Goal: Task Accomplishment & Management: Manage account settings

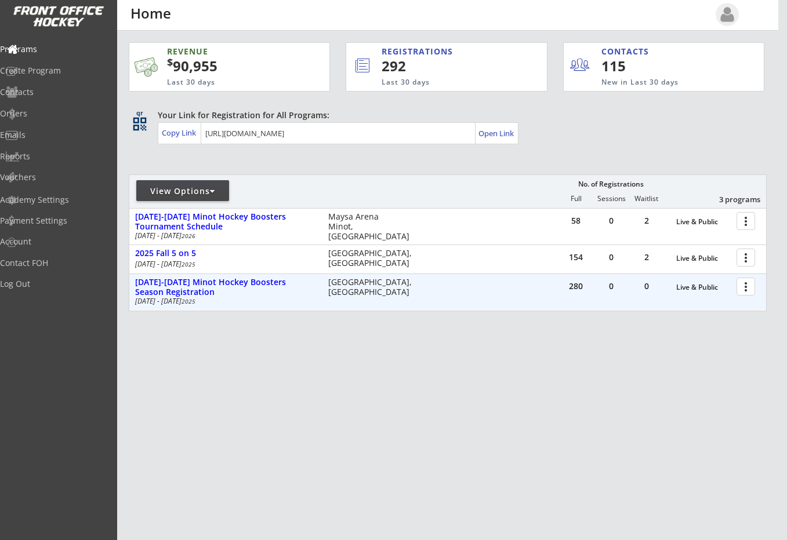
click at [747, 285] on div at bounding box center [747, 286] width 20 height 20
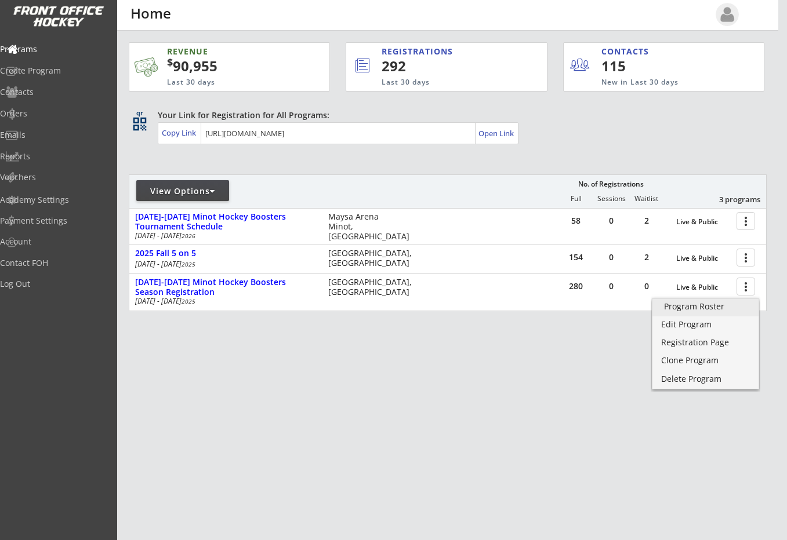
click at [706, 304] on div "Program Roster" at bounding box center [705, 307] width 83 height 8
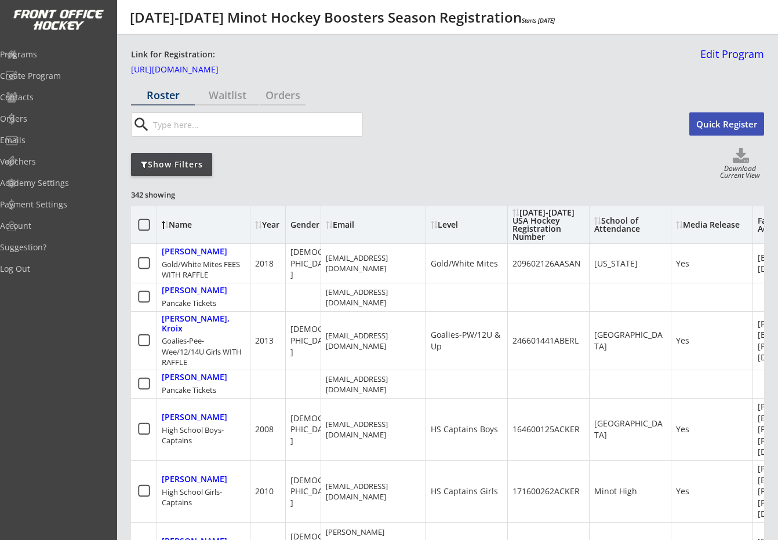
click at [740, 152] on use at bounding box center [741, 155] width 16 height 15
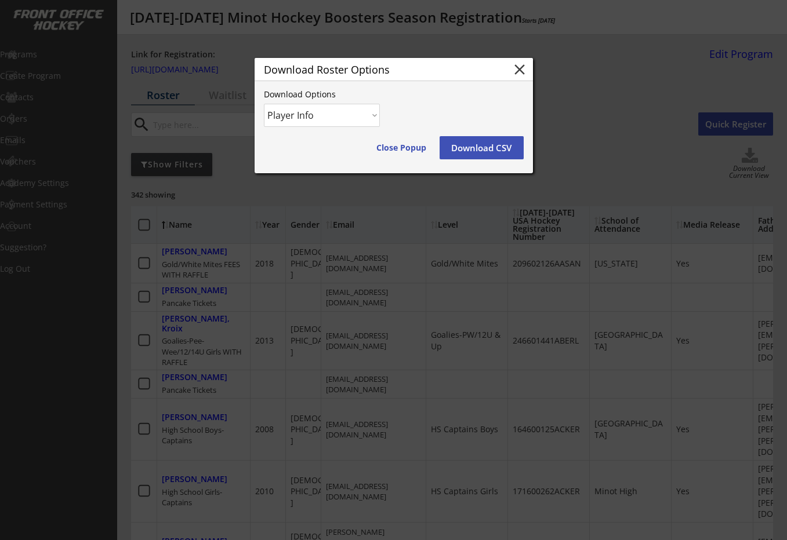
click at [374, 115] on select "Player Info Player and Order Info" at bounding box center [322, 115] width 116 height 23
click at [264, 104] on select "Player Info Player and Order Info" at bounding box center [322, 115] width 116 height 23
click at [480, 144] on button "Download CSV" at bounding box center [481, 147] width 84 height 23
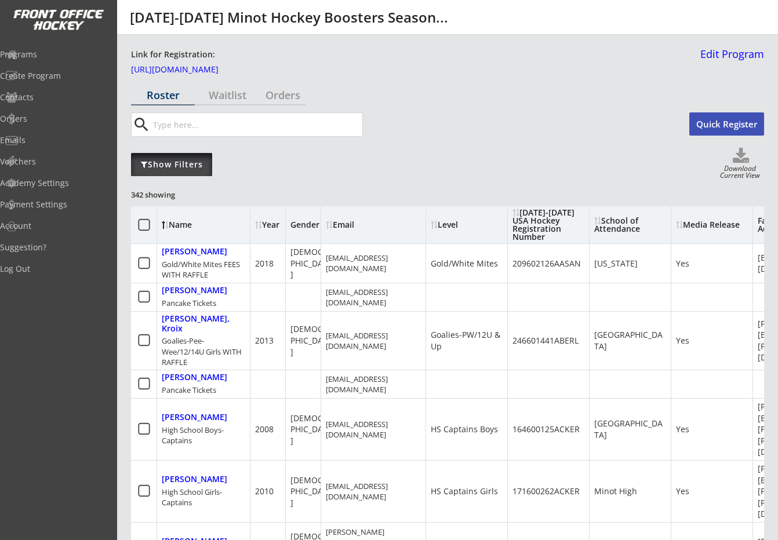
click at [168, 161] on div "Show Filters" at bounding box center [171, 165] width 81 height 12
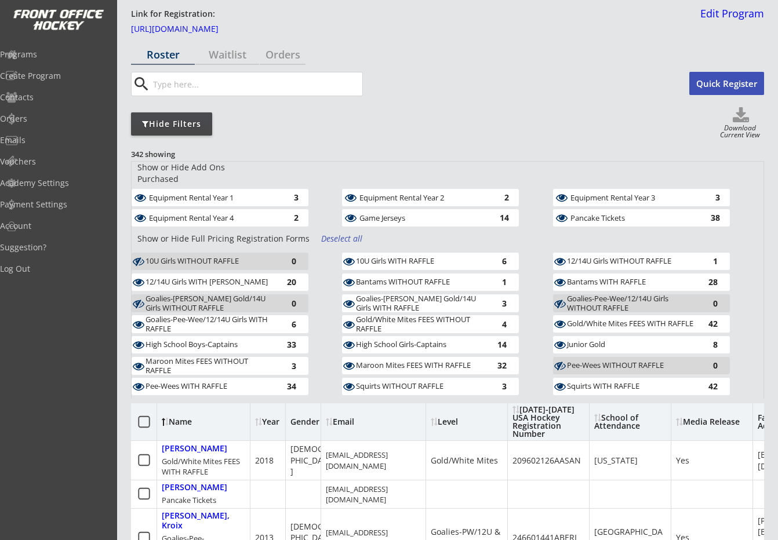
scroll to position [43, 0]
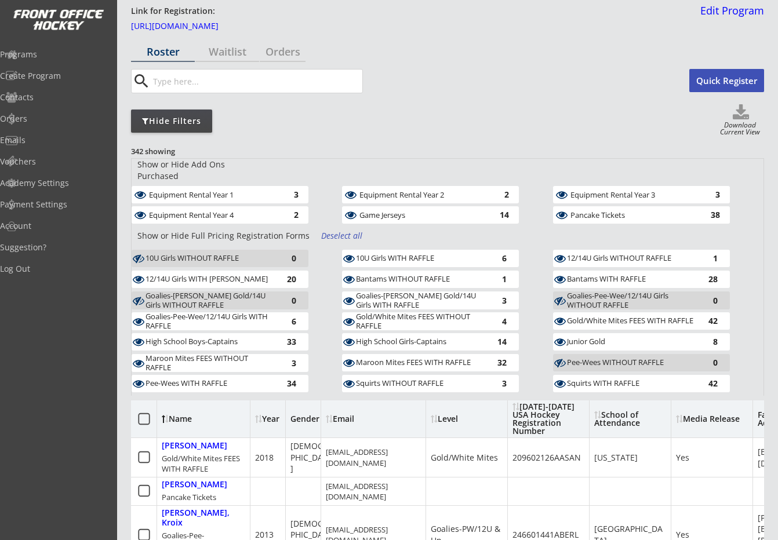
click at [340, 230] on div "Deselect all" at bounding box center [342, 236] width 43 height 12
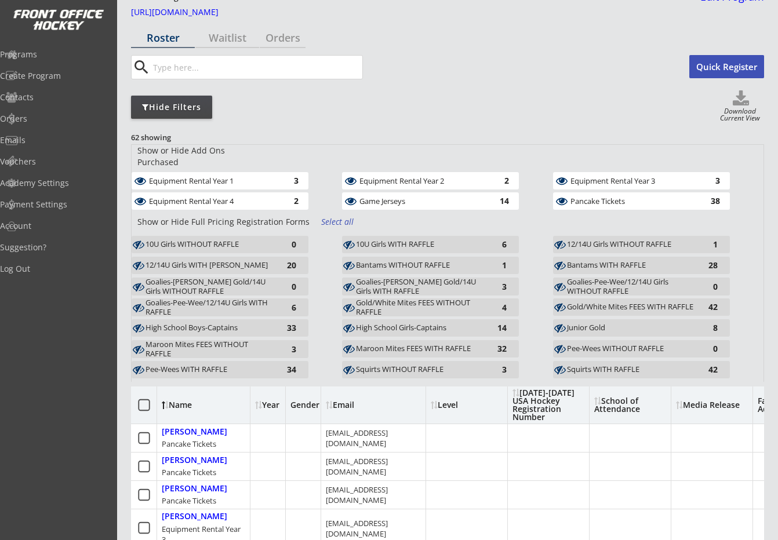
scroll to position [58, 0]
click at [210, 176] on div "Equipment Rental Year 1" at bounding box center [212, 180] width 126 height 8
click at [208, 192] on div "Equipment Rental Year 4 2" at bounding box center [220, 200] width 177 height 17
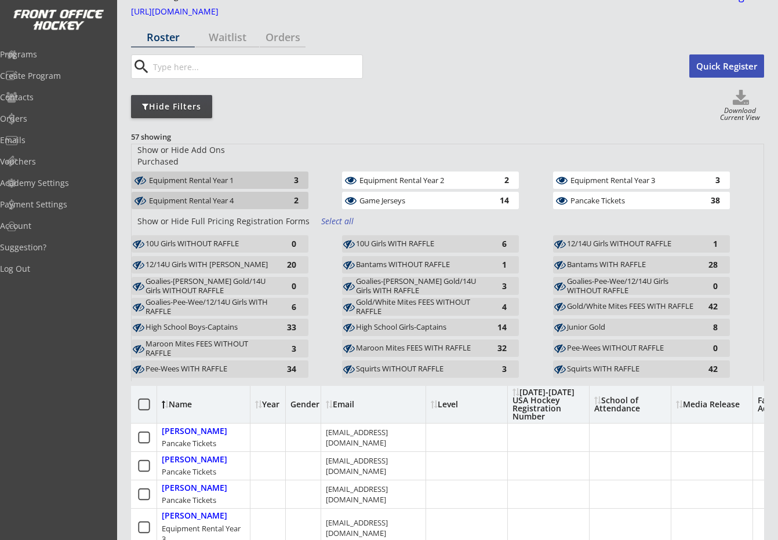
click at [368, 176] on div "Equipment Rental Year 2" at bounding box center [422, 180] width 126 height 8
click at [377, 197] on div "Game Jerseys" at bounding box center [422, 201] width 126 height 8
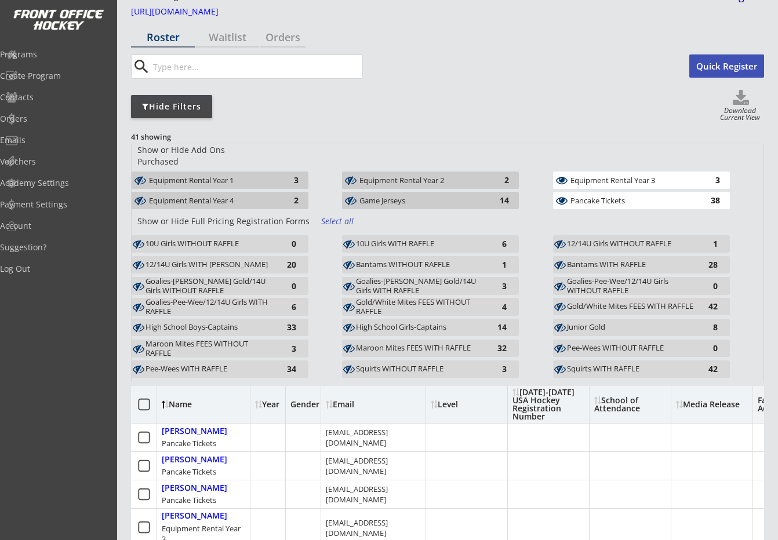
click at [648, 176] on div "Equipment Rental Year 3" at bounding box center [634, 180] width 126 height 8
click at [644, 197] on div "Pancake Tickets" at bounding box center [634, 201] width 126 height 8
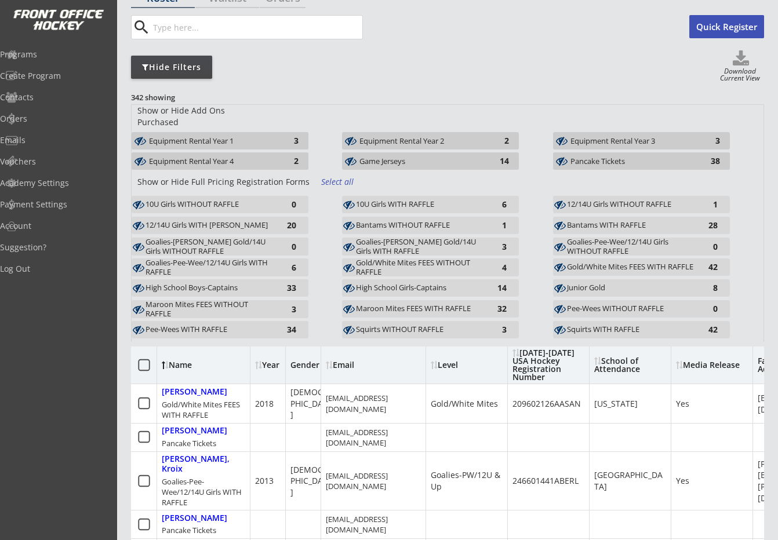
scroll to position [145, 0]
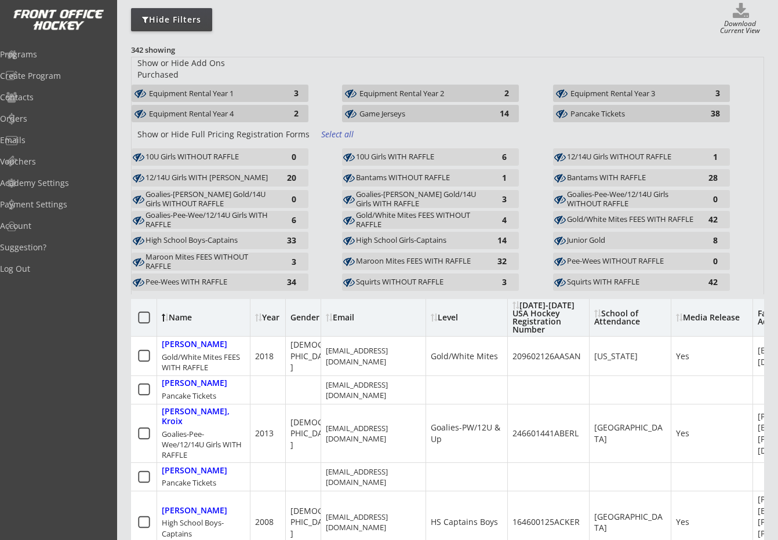
click at [224, 152] on div "10U Girls WITHOUT RAFFLE" at bounding box center [210, 156] width 128 height 9
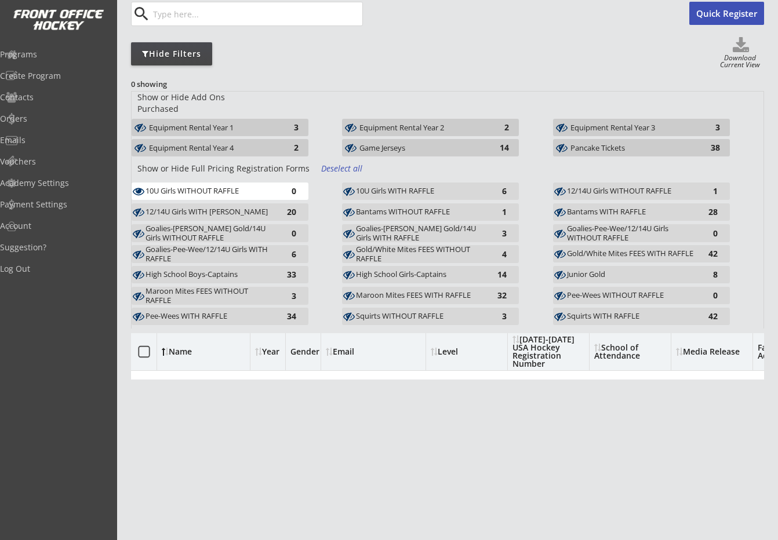
scroll to position [101, 0]
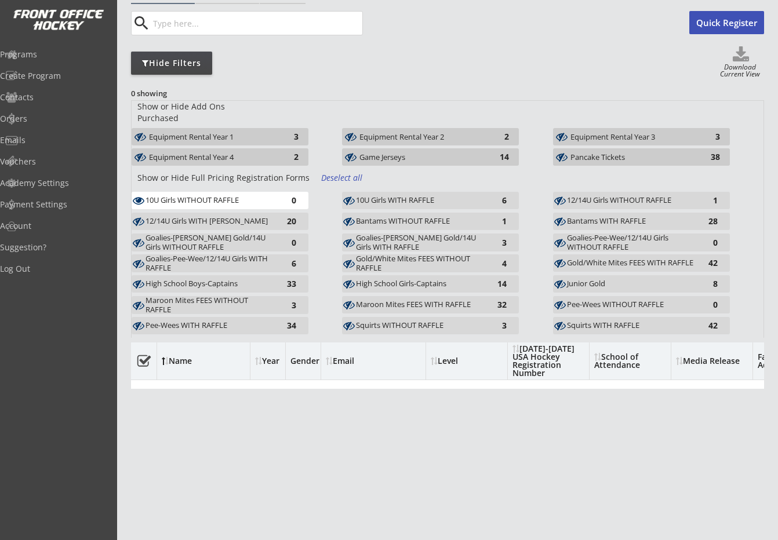
click at [211, 217] on div "12/14U Girls WITH RAFFLE" at bounding box center [210, 221] width 128 height 9
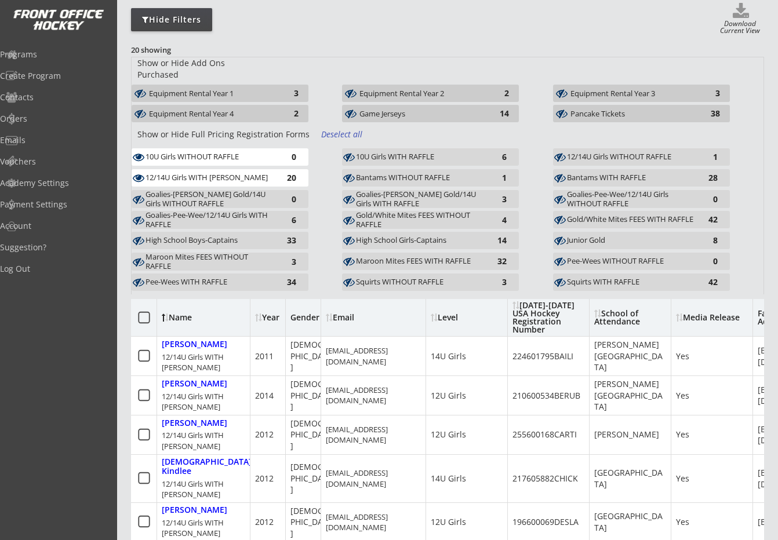
click at [202, 190] on div "Goalies-Bantam/Jr. Gold/14U Girls WITHOUT RAFFLE" at bounding box center [210, 199] width 128 height 18
click at [200, 212] on div "Goalies-Pee-Wee/12/14U Girls WITH RAFFLE" at bounding box center [210, 220] width 128 height 18
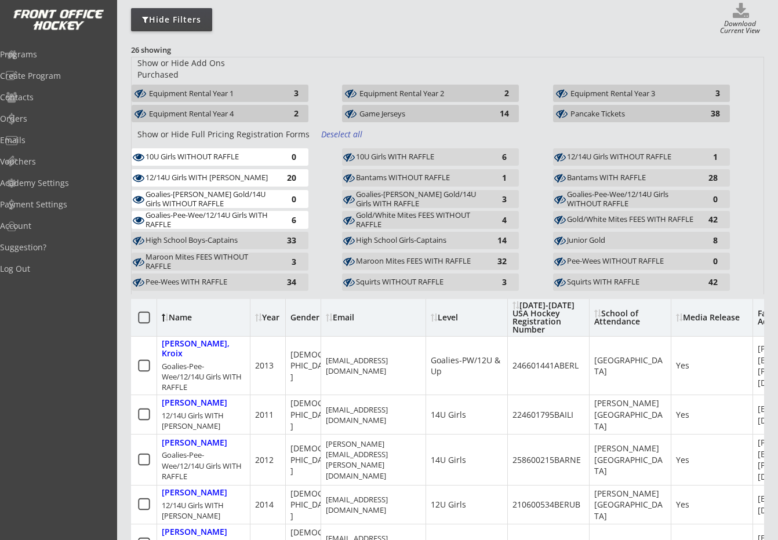
click at [197, 236] on div "High School Boys-Captains" at bounding box center [210, 240] width 128 height 9
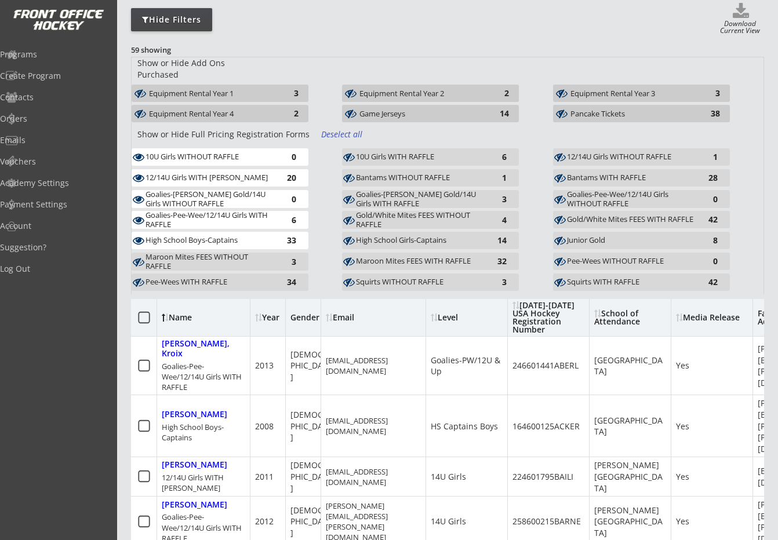
click at [195, 253] on div "Maroon Mites FEES WITHOUT RAFFLE" at bounding box center [210, 262] width 128 height 18
click at [197, 278] on div "Pee-Wees WITH RAFFLE" at bounding box center [210, 282] width 128 height 9
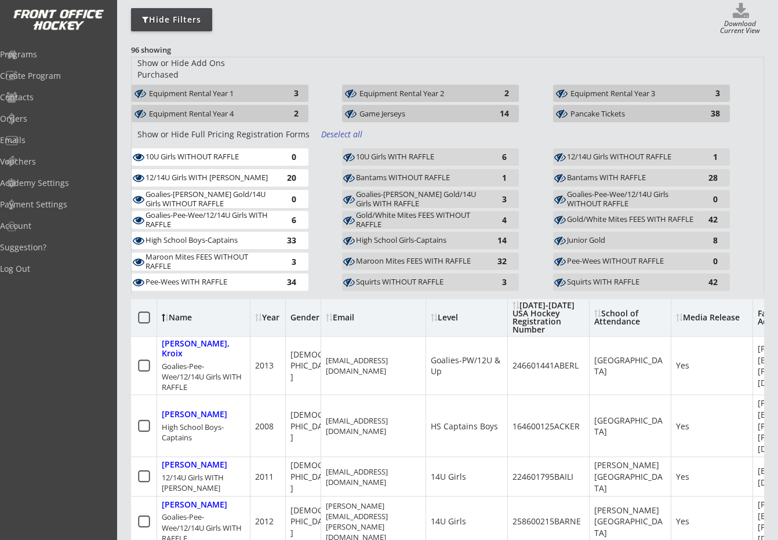
click at [395, 278] on div "Squirts WITHOUT RAFFLE" at bounding box center [420, 282] width 128 height 9
click at [415, 238] on div "High School Girls-Captains 14" at bounding box center [430, 240] width 177 height 17
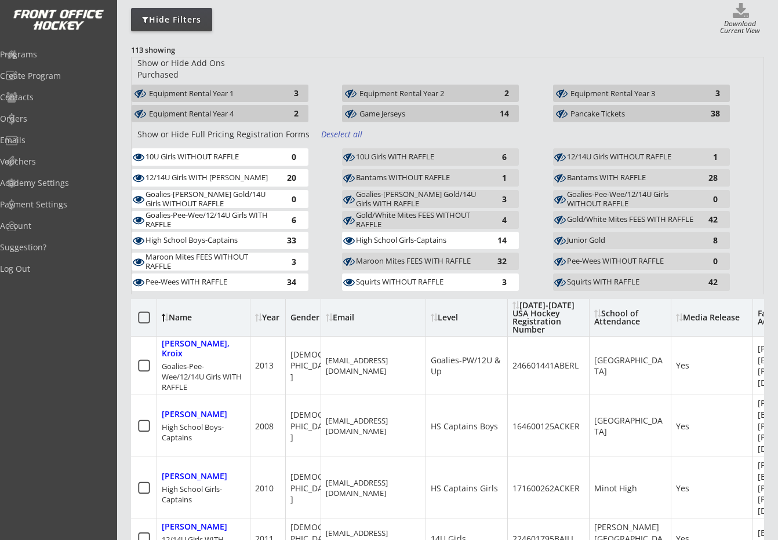
click at [413, 257] on div "Maroon Mites FEES WITH RAFFLE" at bounding box center [420, 261] width 128 height 9
click at [412, 212] on div "Gold/White Mites FEES WITHOUT RAFFLE" at bounding box center [420, 220] width 128 height 18
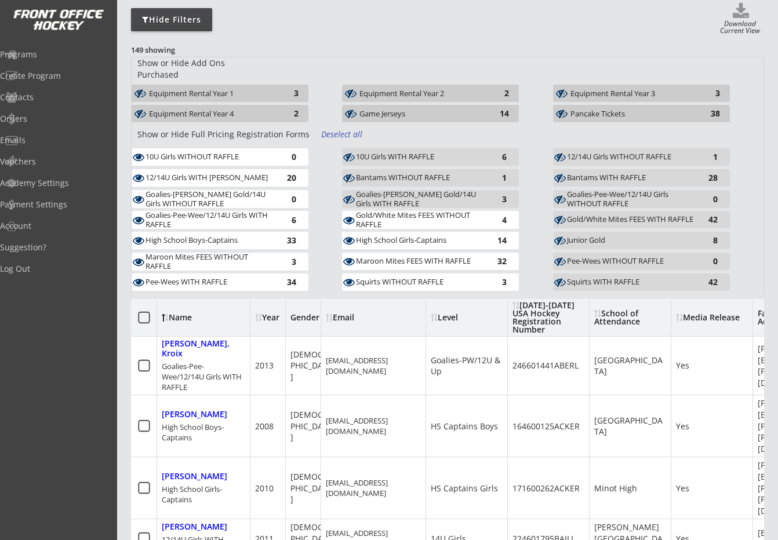
click at [410, 191] on div "Goalies-Bantam/Jr. Gold/14U Girls WITH RAFFLE" at bounding box center [420, 199] width 128 height 18
click at [407, 173] on div "Bantams WITHOUT RAFFLE" at bounding box center [420, 177] width 128 height 9
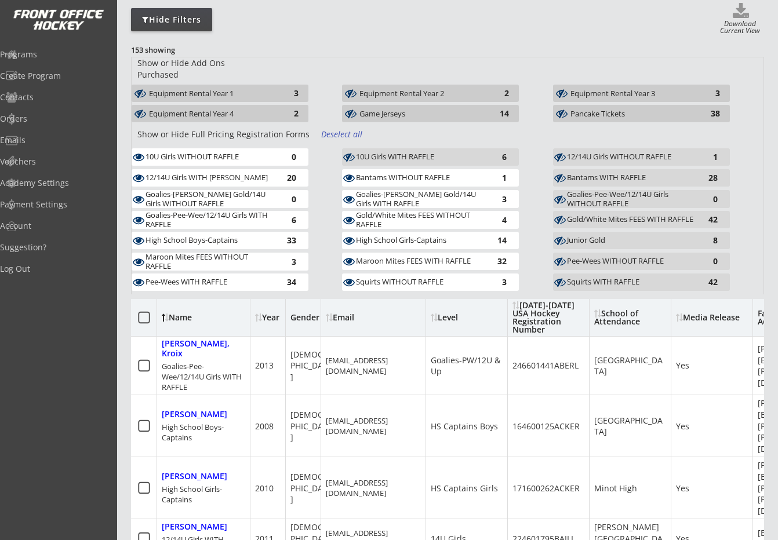
click at [406, 152] on div "10U Girls WITH RAFFLE" at bounding box center [420, 156] width 128 height 9
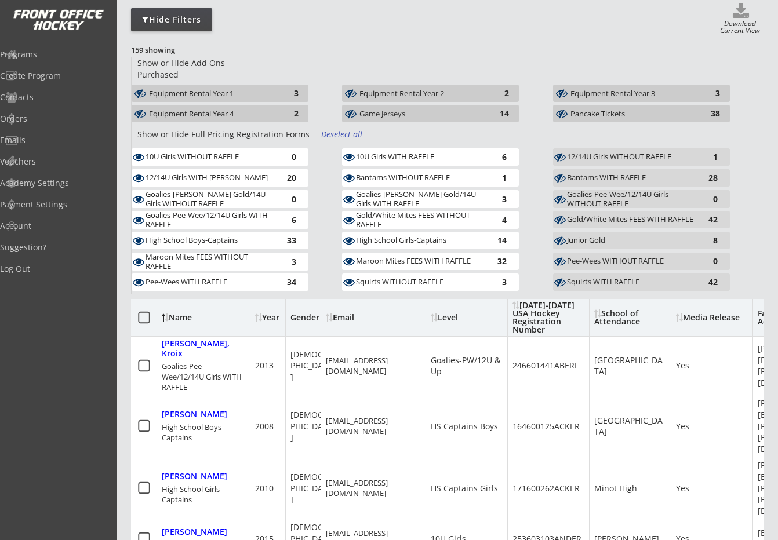
click at [615, 152] on div "12/14U Girls WITHOUT RAFFLE" at bounding box center [631, 156] width 128 height 9
click at [616, 173] on div "Bantams WITH RAFFLE" at bounding box center [631, 177] width 128 height 9
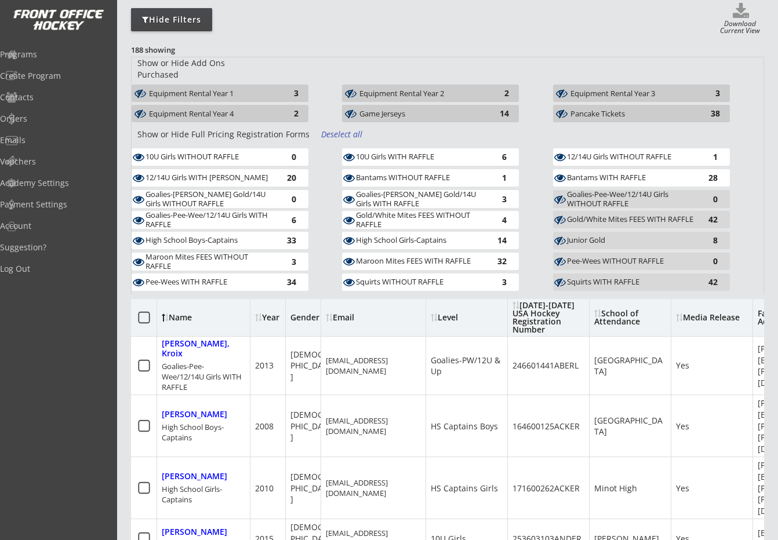
click at [592, 190] on div "Goalies-Pee-Wee/12/14U Girls WITHOUT RAFFLE" at bounding box center [631, 199] width 128 height 18
click at [593, 215] on div "Gold/White Mites FEES WITH RAFFLE" at bounding box center [631, 219] width 128 height 9
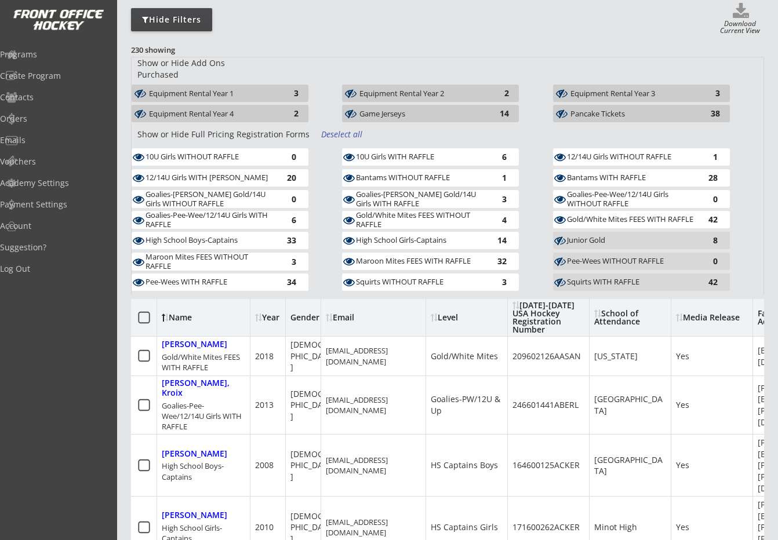
click at [591, 236] on div "Junior Gold" at bounding box center [631, 240] width 128 height 9
click at [595, 257] on div "Pee-Wees WITHOUT RAFFLE" at bounding box center [631, 261] width 128 height 9
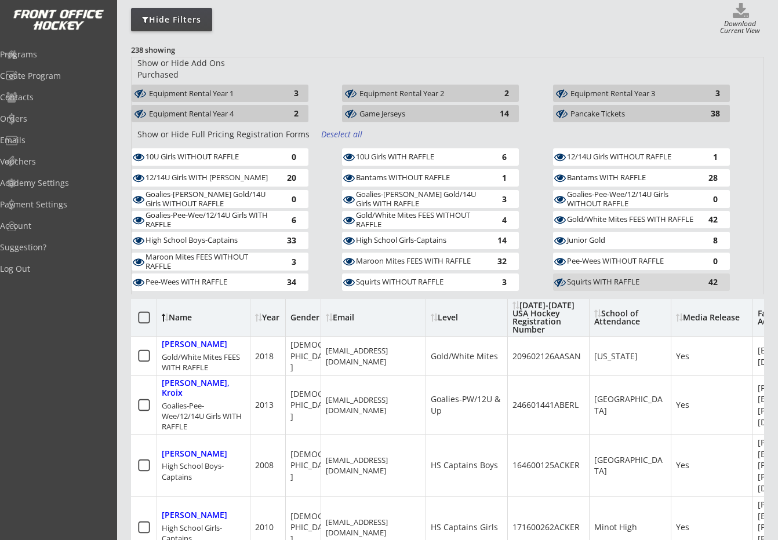
click at [598, 278] on div "Squirts WITH RAFFLE" at bounding box center [631, 282] width 128 height 9
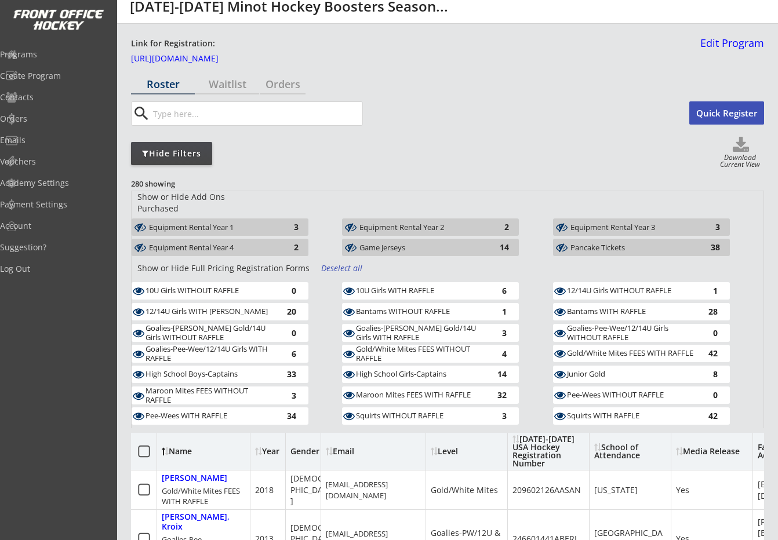
scroll to position [14, 0]
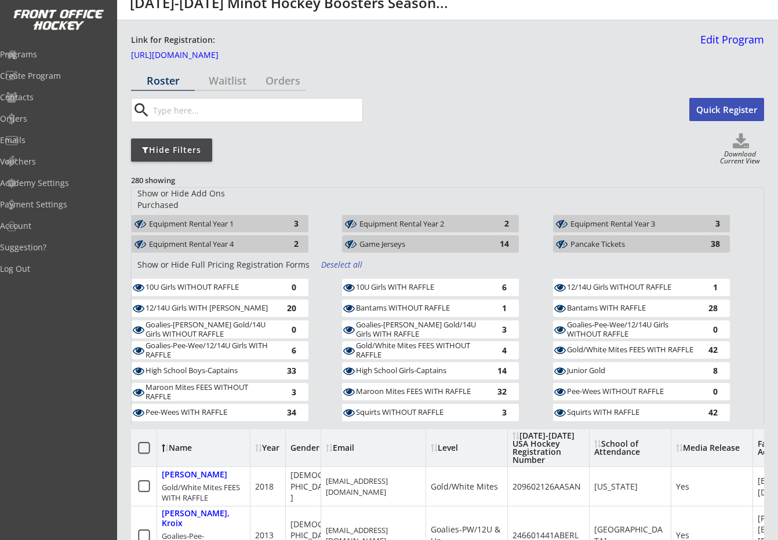
click at [736, 144] on use at bounding box center [741, 140] width 16 height 15
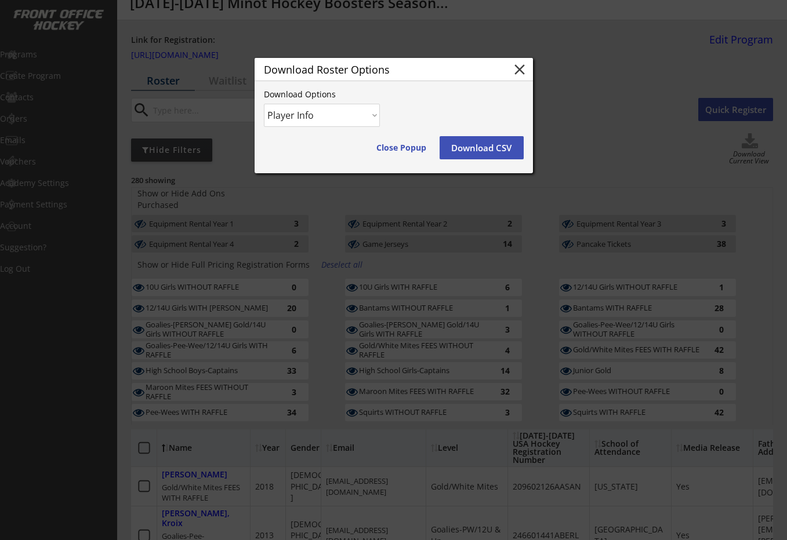
click at [363, 112] on select "Player Info Player and Order Info" at bounding box center [322, 115] width 116 height 23
click at [478, 146] on button "Download CSV" at bounding box center [481, 147] width 84 height 23
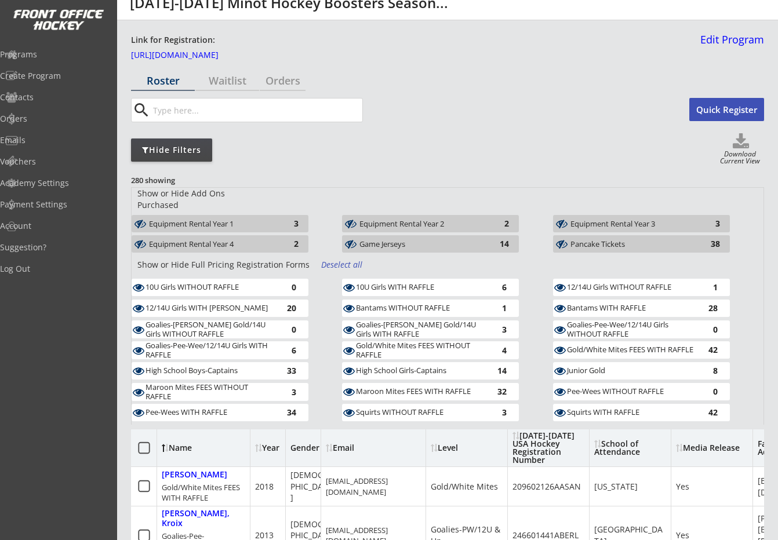
click at [736, 157] on div "Download Current View" at bounding box center [740, 159] width 48 height 16
click at [740, 141] on use at bounding box center [741, 140] width 16 height 15
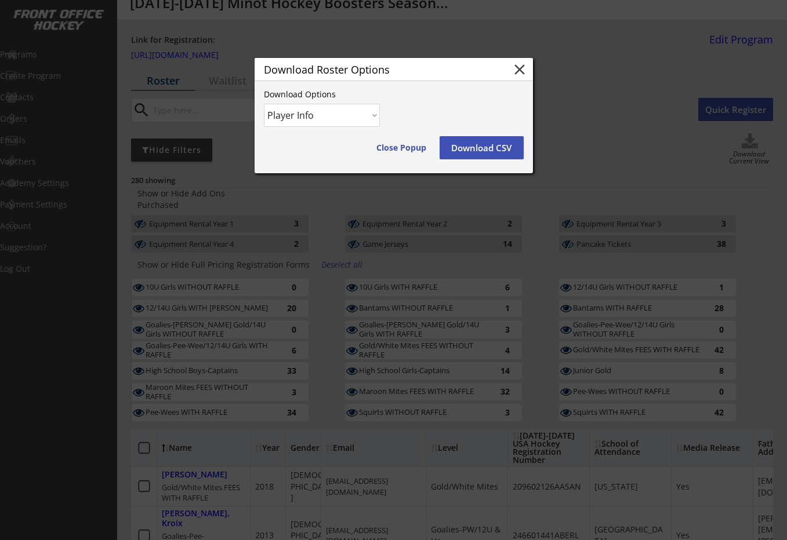
click at [372, 113] on select "Player Info Player and Order Info" at bounding box center [322, 115] width 116 height 23
select select ""Player and Order Info""
click at [264, 104] on select "Player Info Player and Order Info" at bounding box center [322, 115] width 116 height 23
click at [478, 144] on button "Download CSV" at bounding box center [481, 147] width 84 height 23
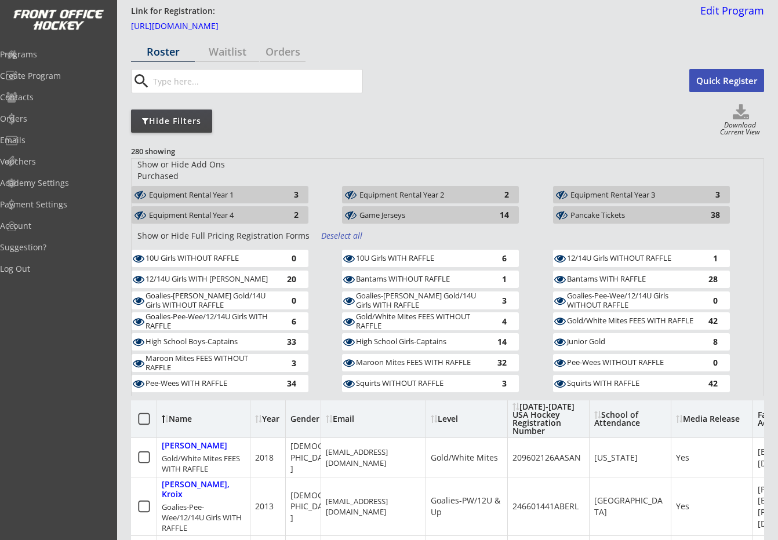
scroll to position [0, 0]
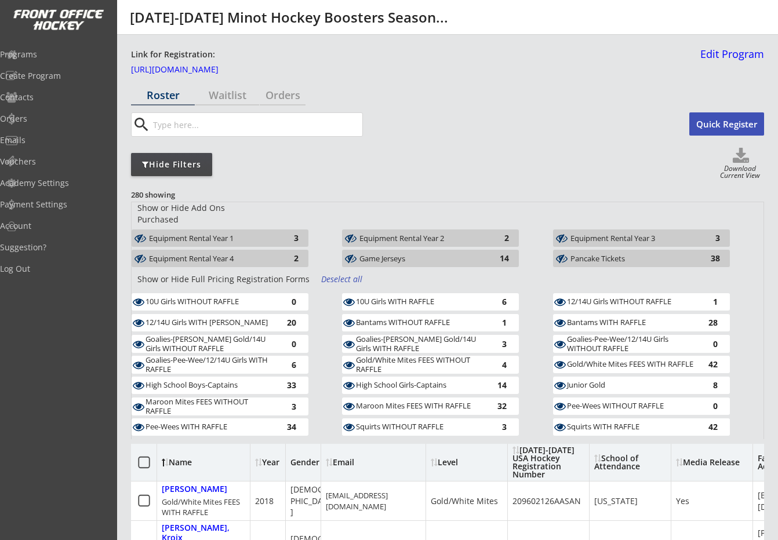
click at [269, 118] on input "input" at bounding box center [257, 124] width 212 height 23
click at [237, 126] on input "input" at bounding box center [257, 124] width 212 height 23
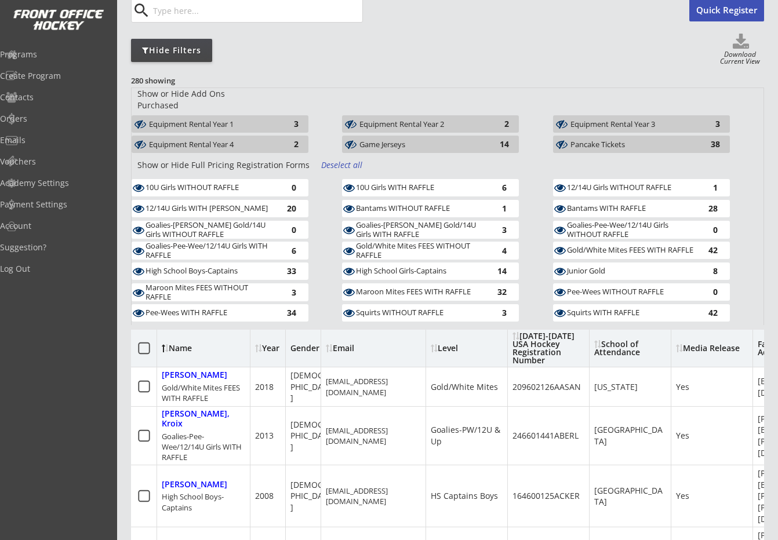
scroll to position [116, 0]
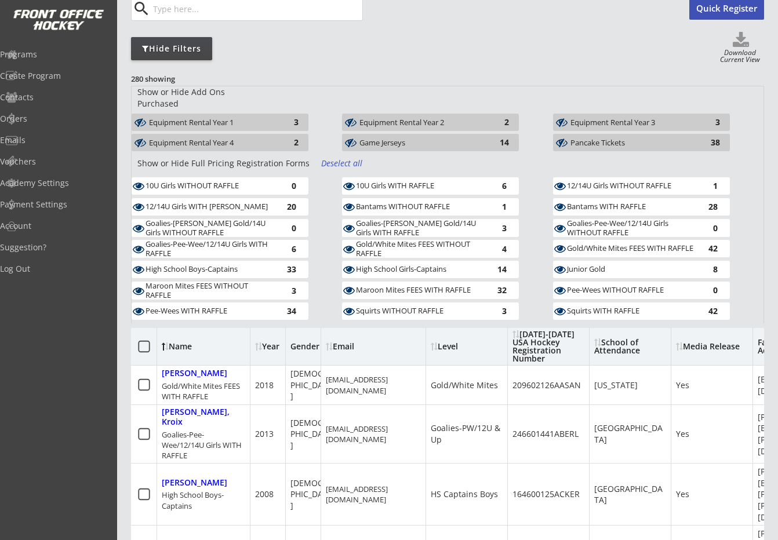
click at [478, 344] on div "Level" at bounding box center [467, 346] width 82 height 37
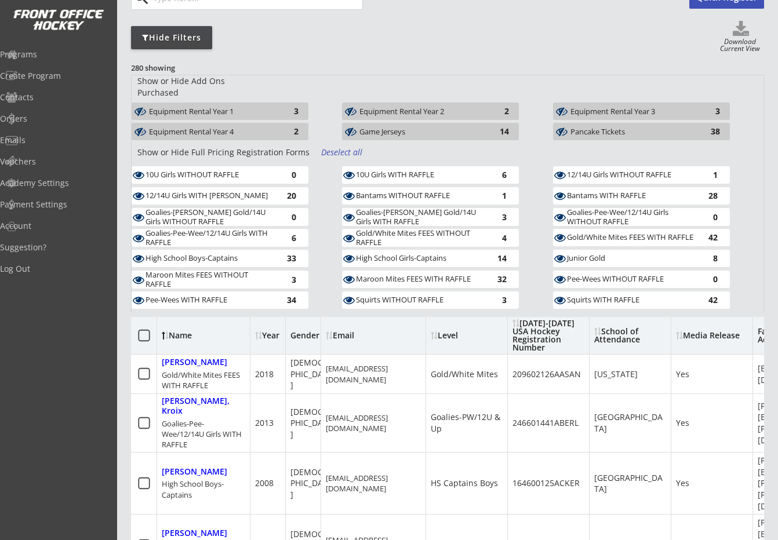
scroll to position [0, 0]
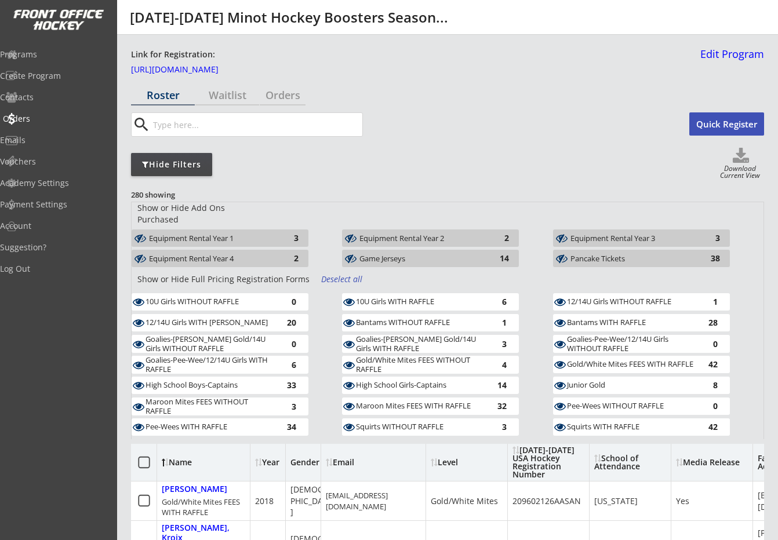
click at [41, 113] on div "Orders" at bounding box center [55, 119] width 110 height 20
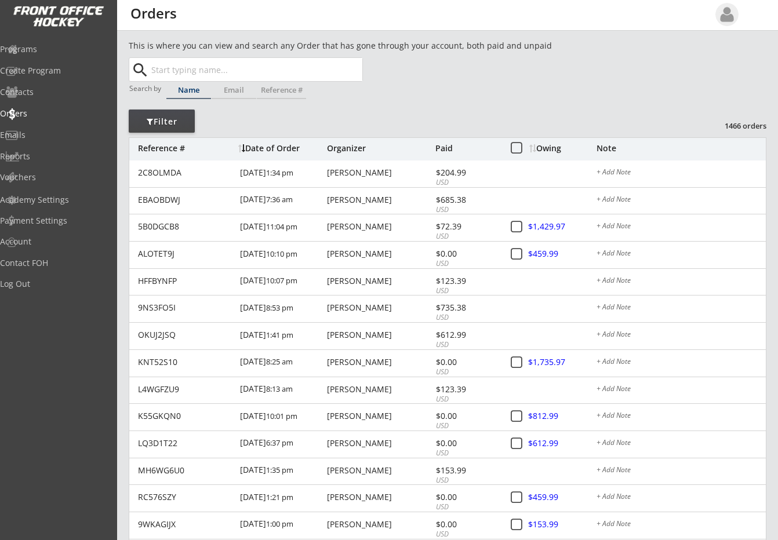
click at [548, 145] on div "Owing" at bounding box center [562, 148] width 67 height 8
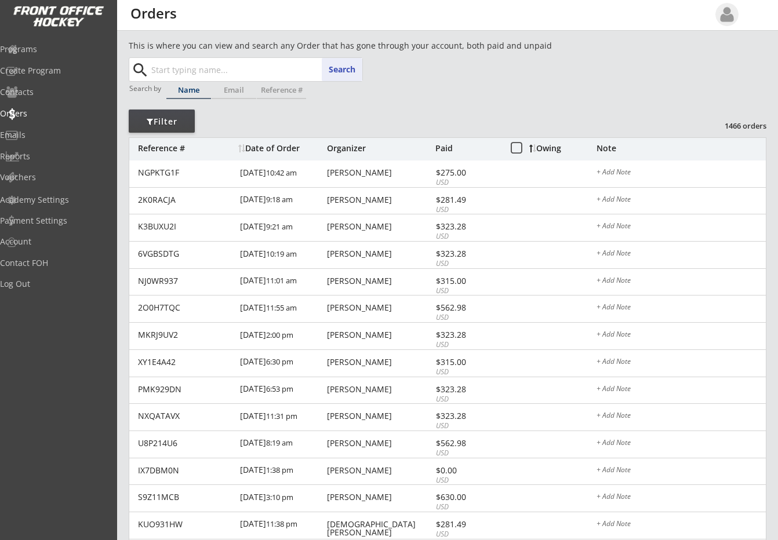
click at [172, 72] on input "text" at bounding box center [255, 69] width 213 height 23
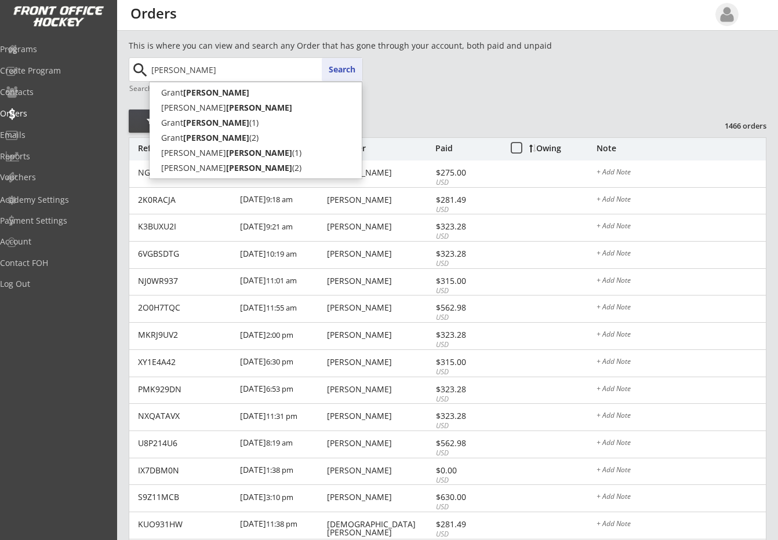
click at [341, 68] on button "Search" at bounding box center [342, 69] width 41 height 23
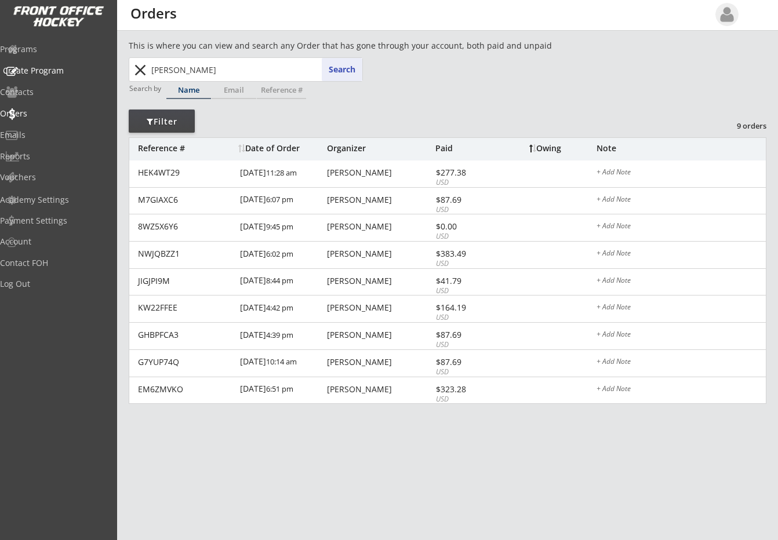
drag, startPoint x: 207, startPoint y: 70, endPoint x: 72, endPoint y: 74, distance: 134.6
click at [77, 74] on body "This is where you can view and search any Order that has gone through your acco…" at bounding box center [389, 270] width 778 height 540
type input "andr"
type input "andrew Dittus"
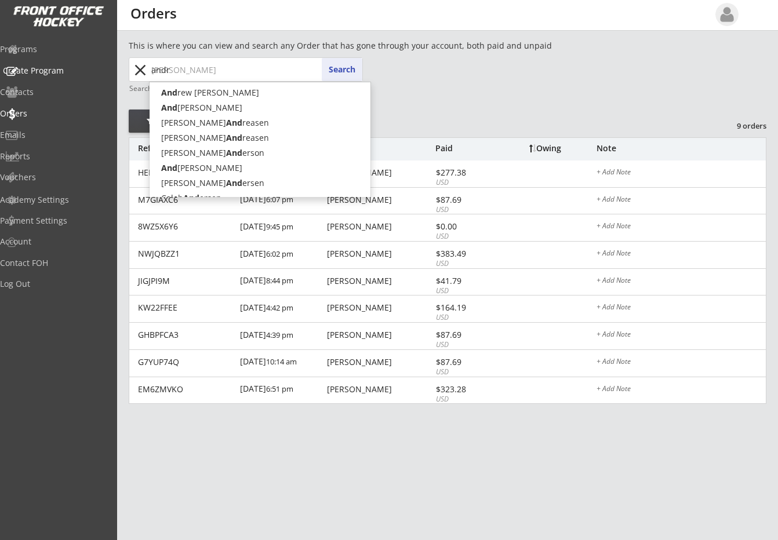
type input "andre"
type input "andrea"
type input "andrea Mcnicholas"
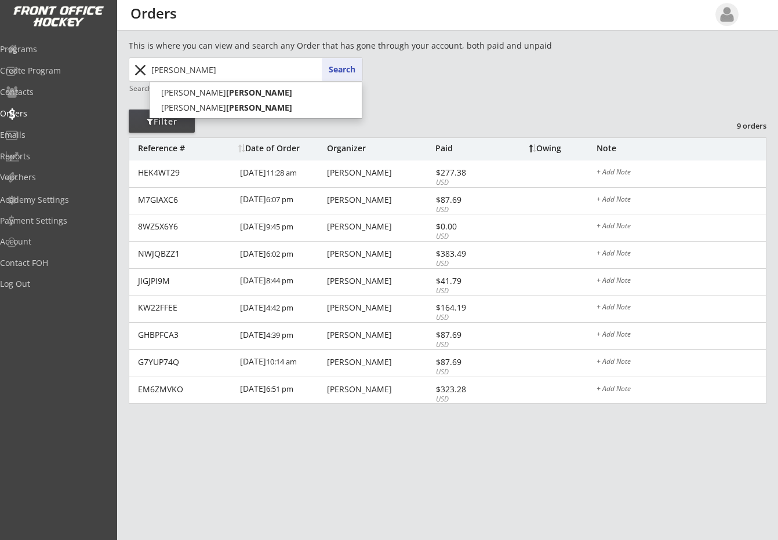
type input "andreasen"
click at [343, 69] on button "Search" at bounding box center [342, 69] width 41 height 23
